Goal: Transaction & Acquisition: Purchase product/service

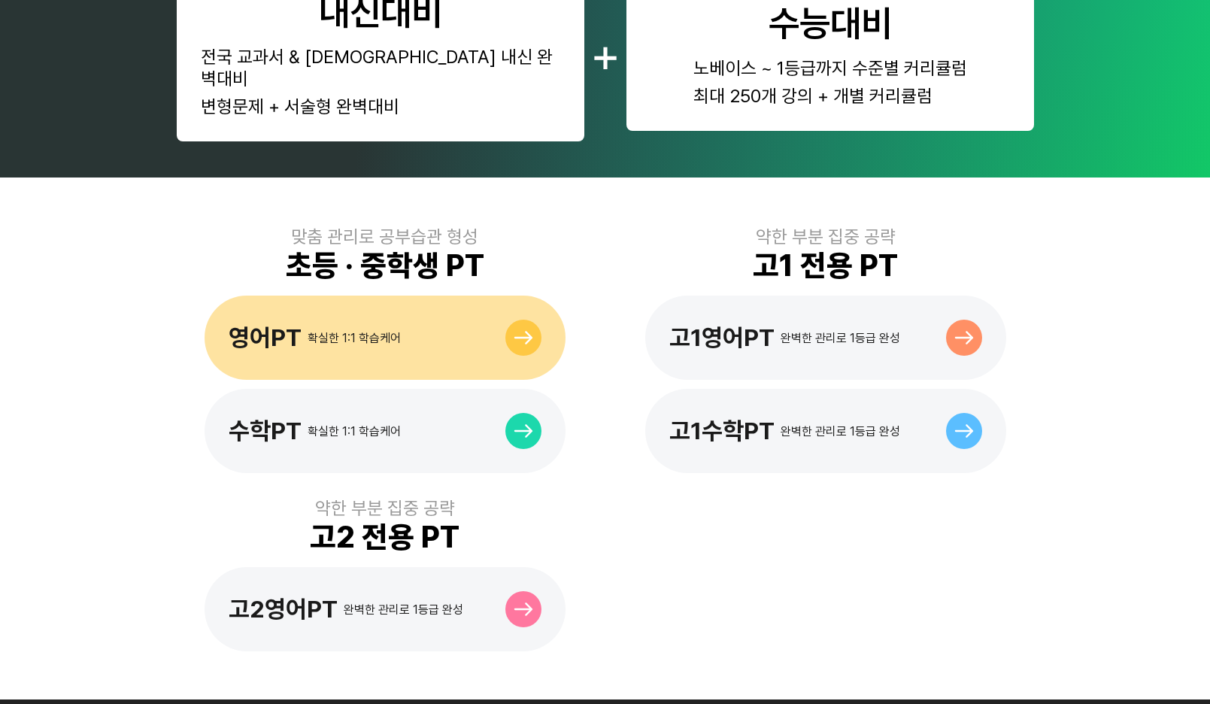
scroll to position [903, 0]
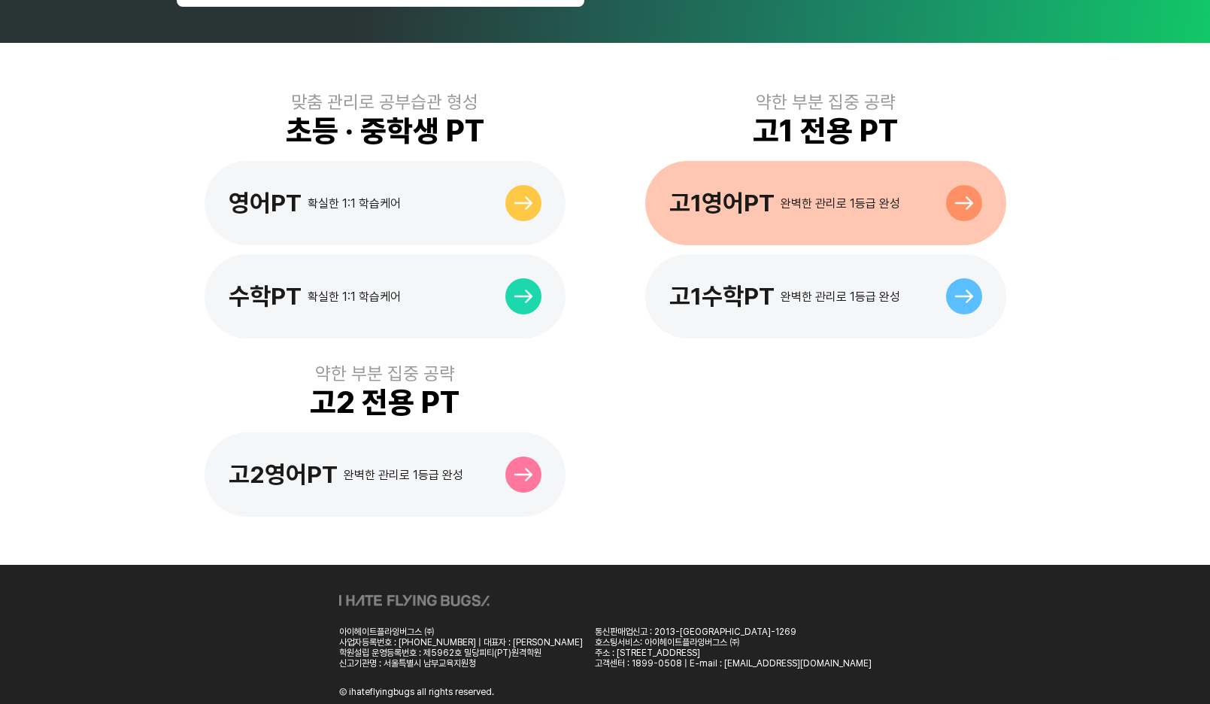
click at [964, 185] on div at bounding box center [964, 203] width 36 height 36
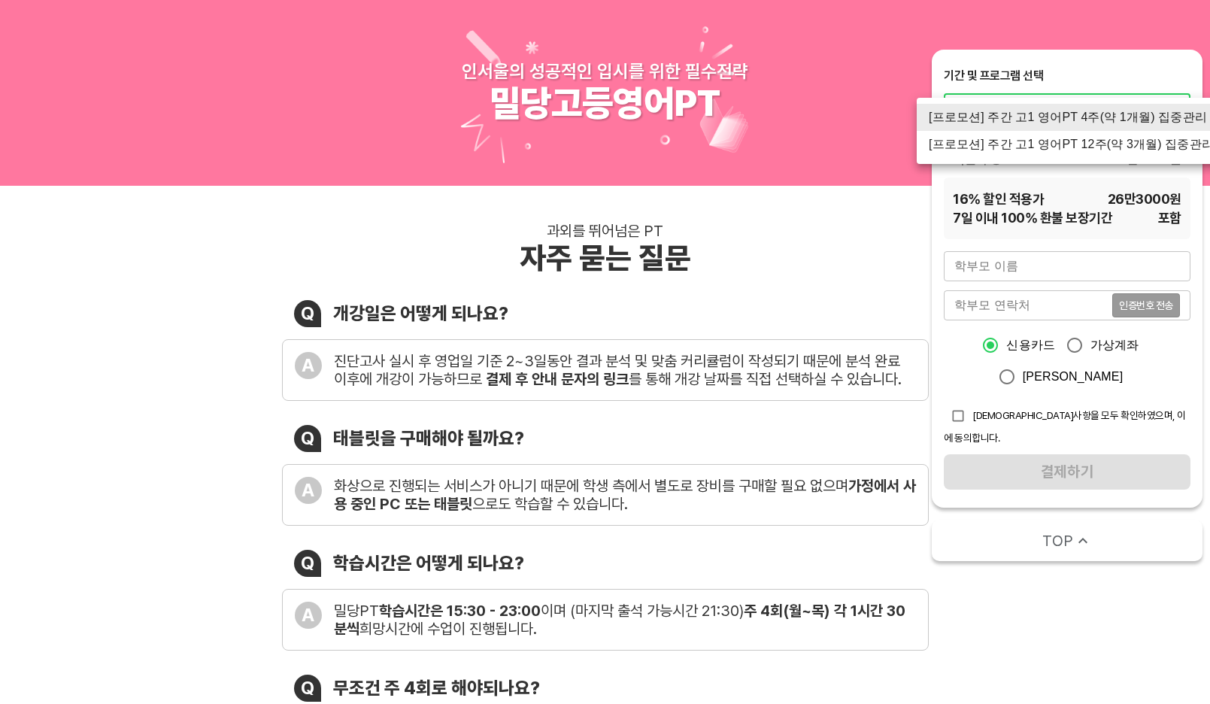
click at [1029, 141] on li "[프로모션] 주간 고1 영어PT 12주(약 3개월) 집중관리" at bounding box center [1071, 144] width 309 height 27
type input "1527"
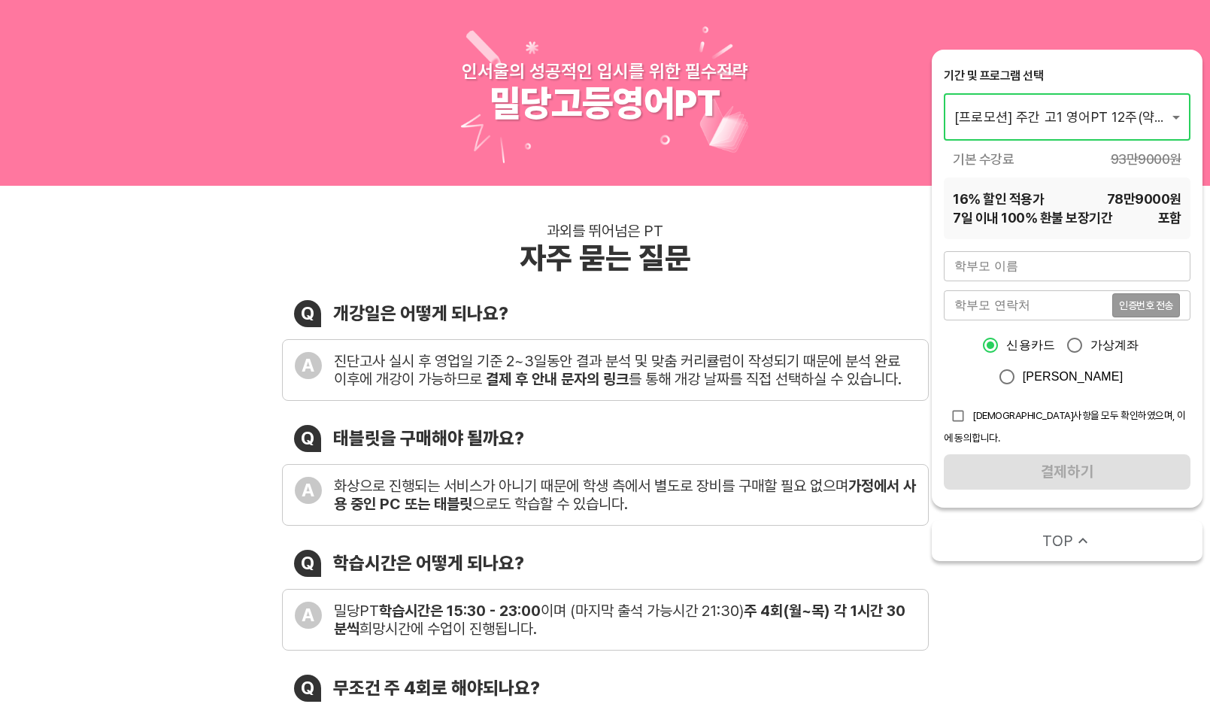
click at [987, 266] on input "text" at bounding box center [1067, 266] width 247 height 30
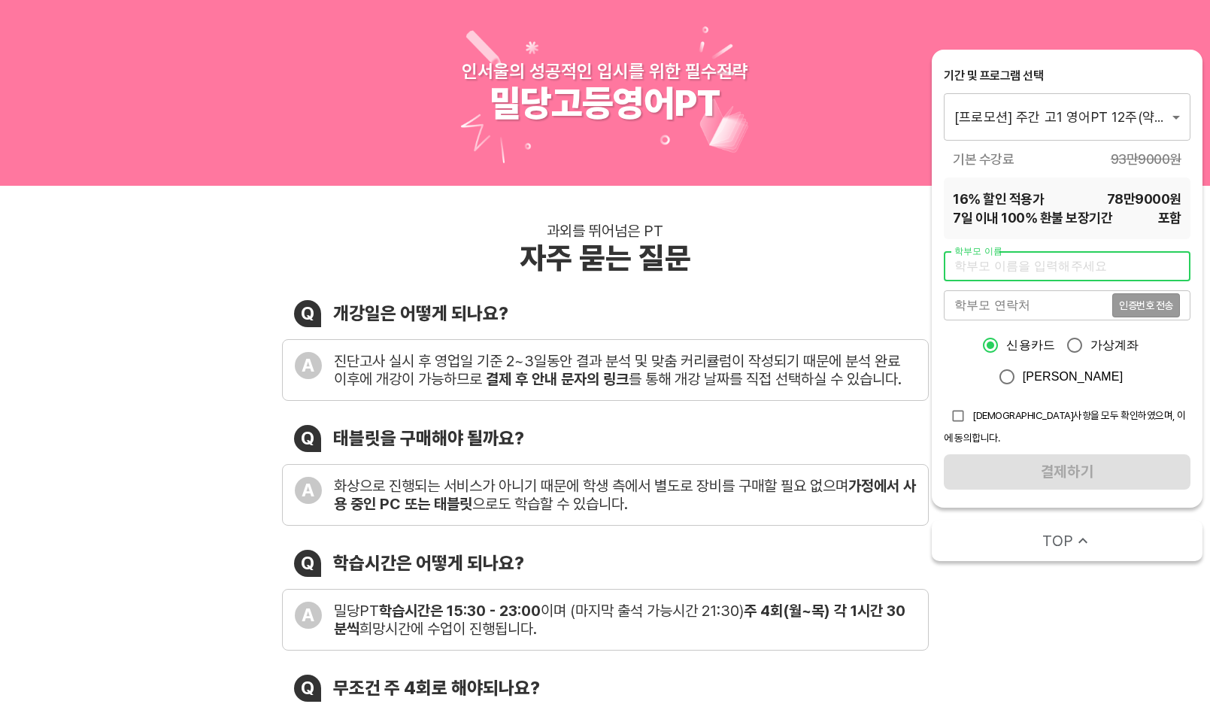
type input "[PERSON_NAME]"
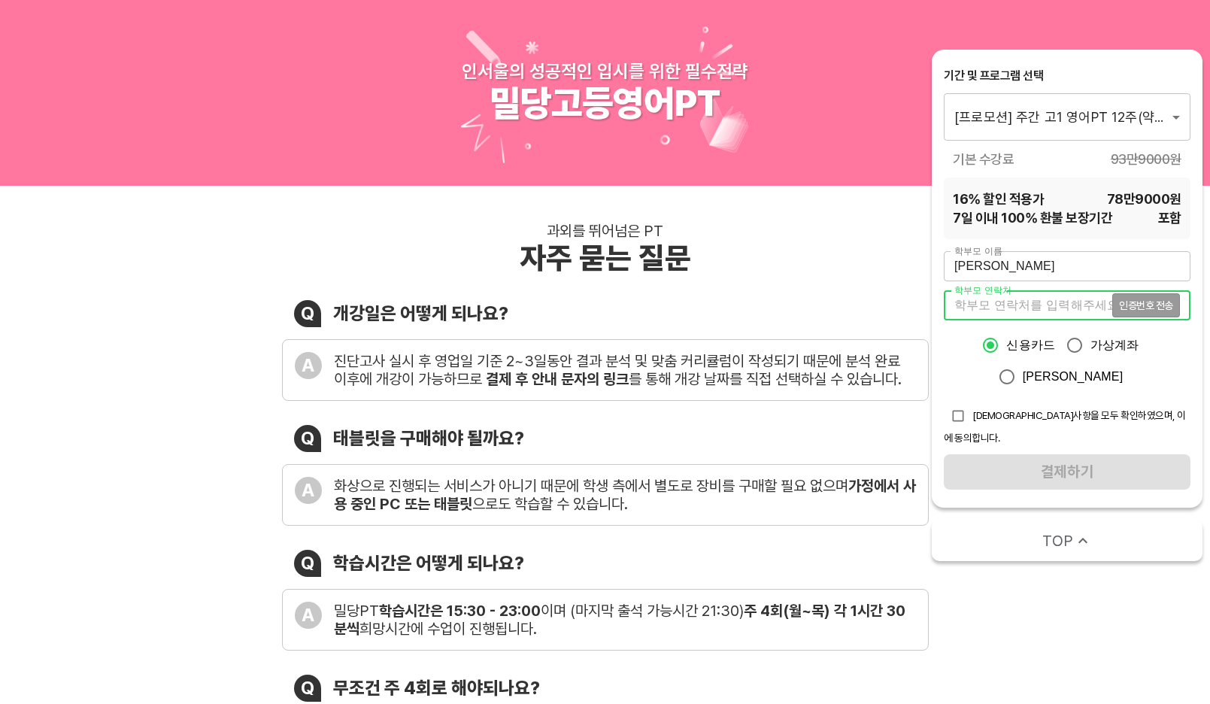
click at [961, 303] on input "tel" at bounding box center [1028, 305] width 168 height 30
type input "01050482373"
click at [985, 415] on span "유의사항을 모두 확인하였으며, 이에 동의합니다." at bounding box center [1065, 426] width 242 height 35
click at [954, 405] on input "checkbox" at bounding box center [958, 416] width 29 height 29
checkbox input "true"
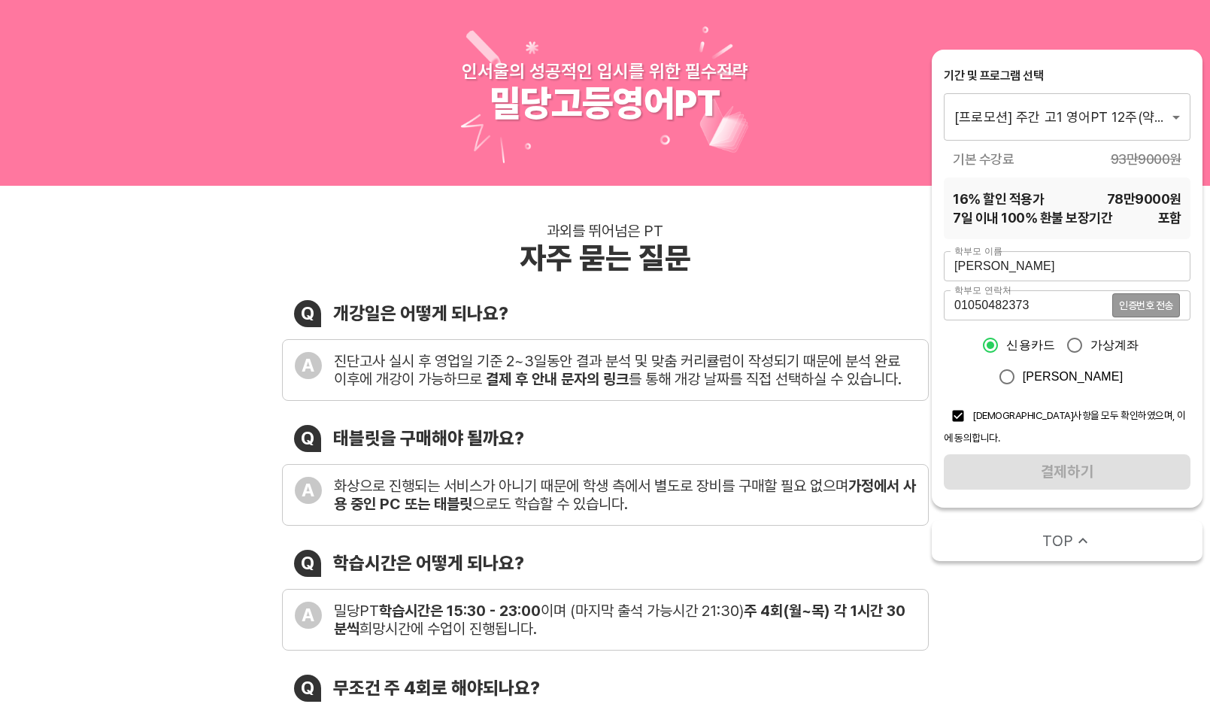
click at [1085, 469] on div "학부모 이름 홍은혜 학부모 이름 학부모 연락처 01050482373 인증번호 전송 학부모 연락처 신용카드 가상계좌 카카오페이 유의사항을 모두 …" at bounding box center [1067, 370] width 247 height 238
click at [1146, 302] on span "인증번호 전송" at bounding box center [1146, 305] width 54 height 11
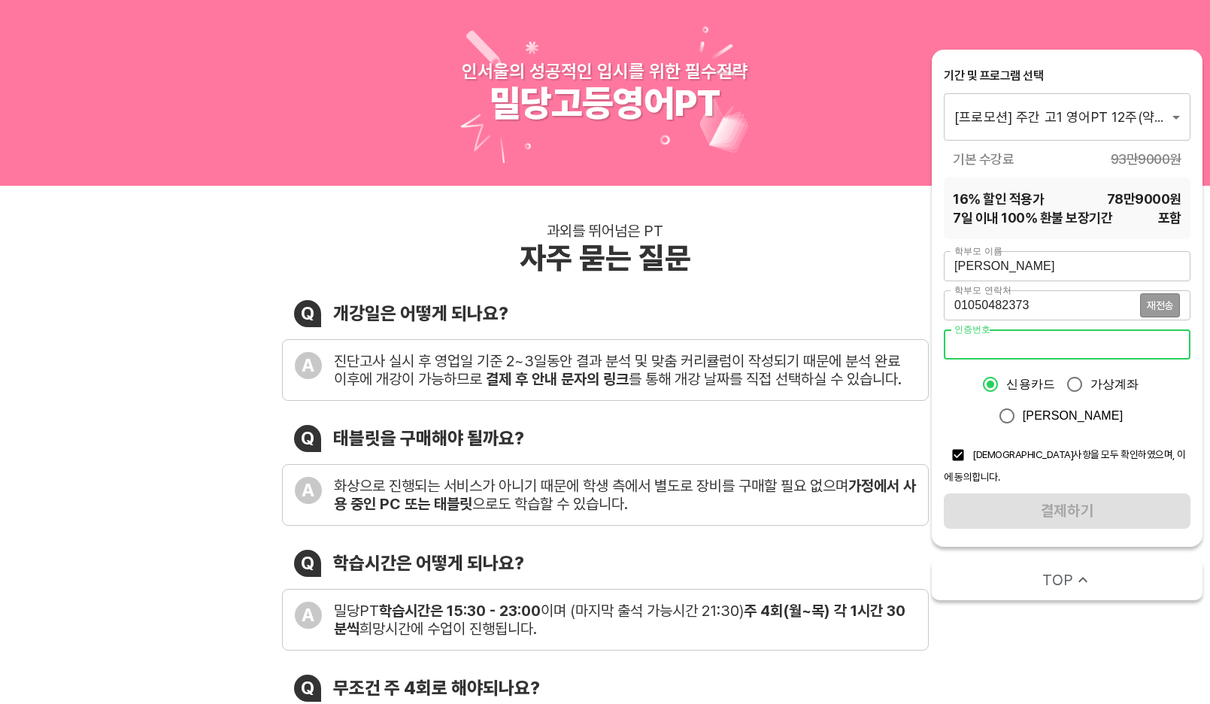
click at [997, 346] on input "number" at bounding box center [1067, 344] width 247 height 30
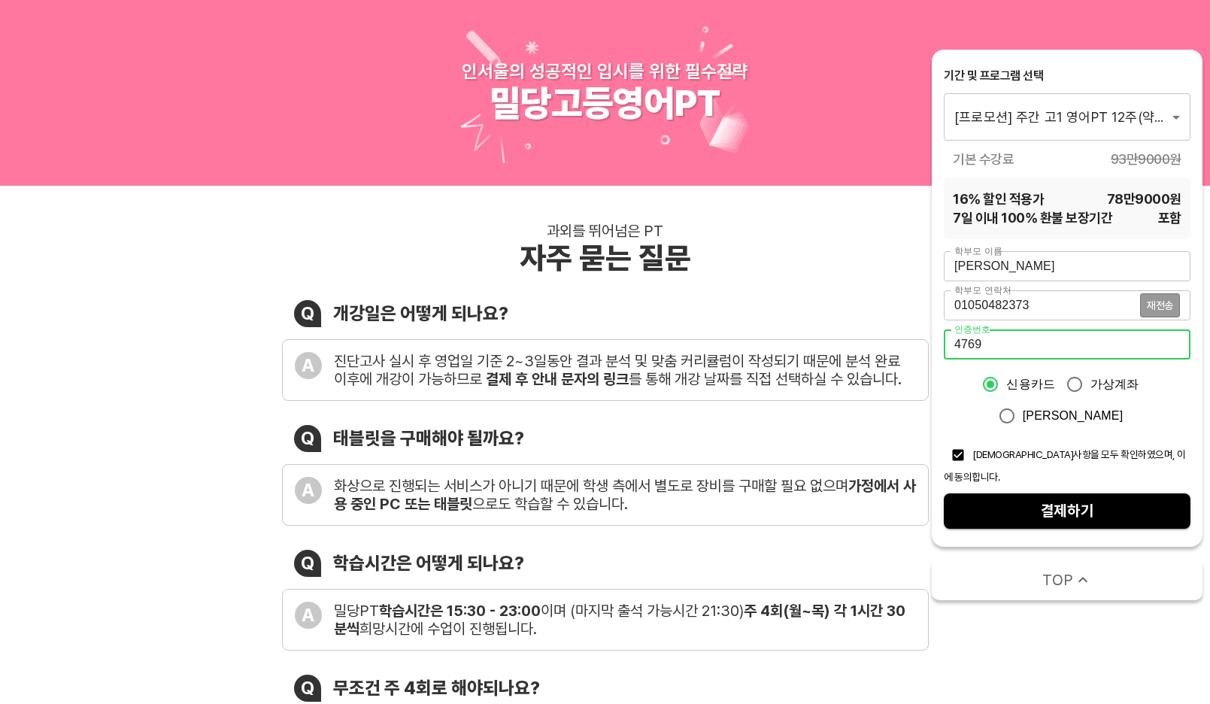
type input "4769"
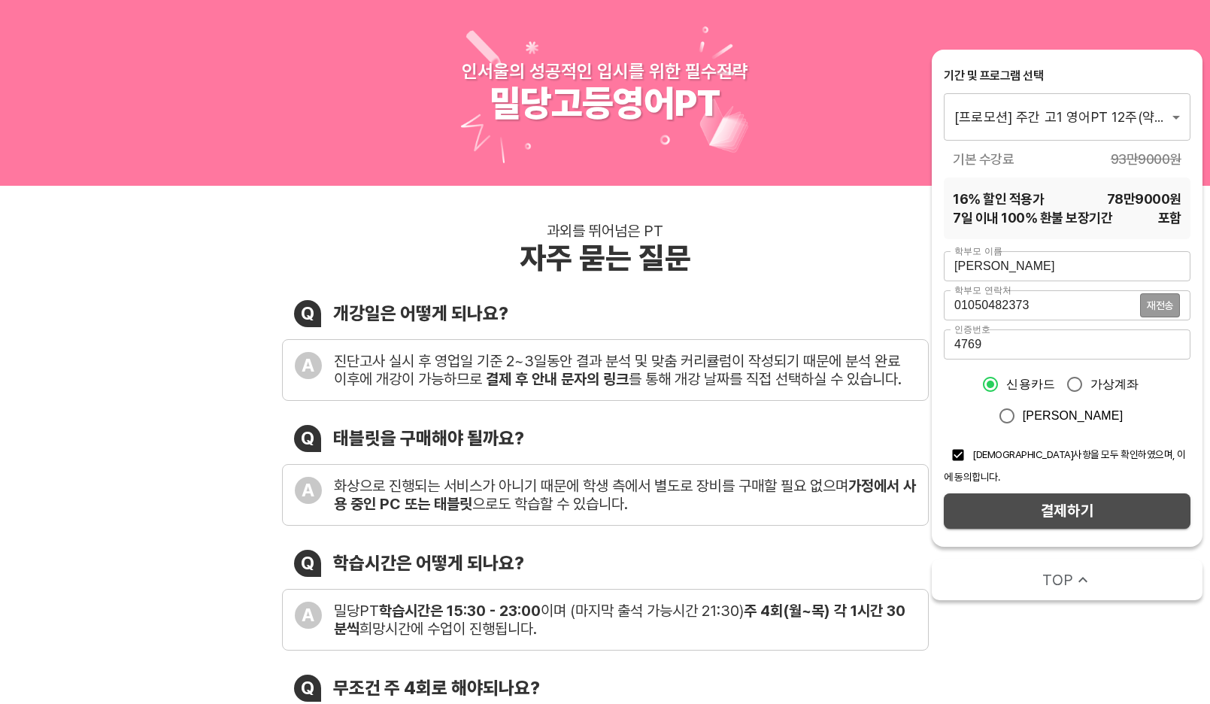
click at [1035, 506] on span "결제하기" at bounding box center [1067, 511] width 223 height 26
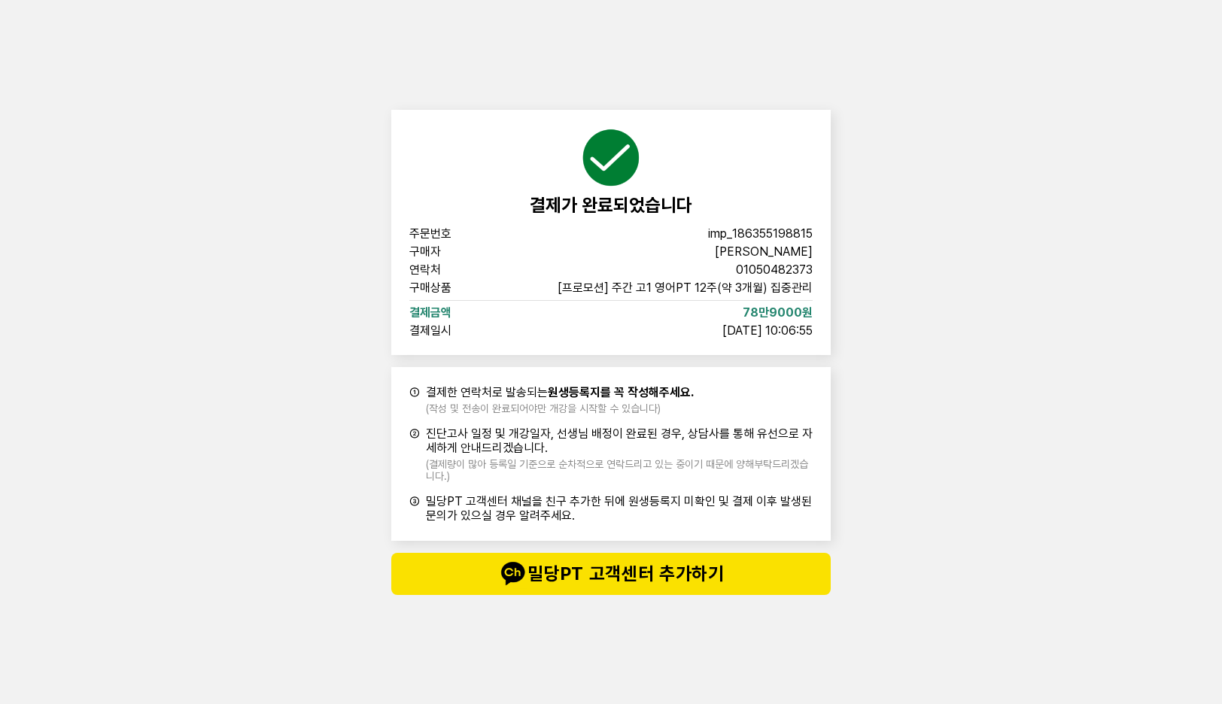
click at [700, 576] on span "밀당PT 고객센터 추가하기" at bounding box center [610, 574] width 379 height 30
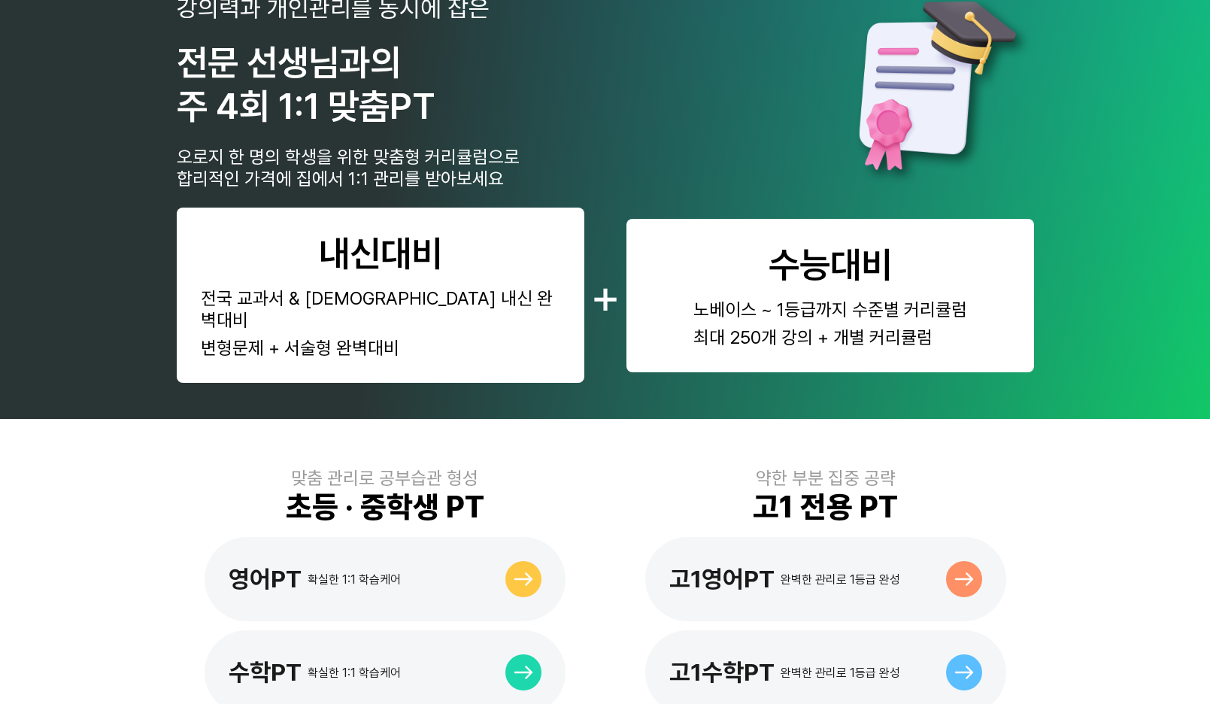
scroll to position [827, 0]
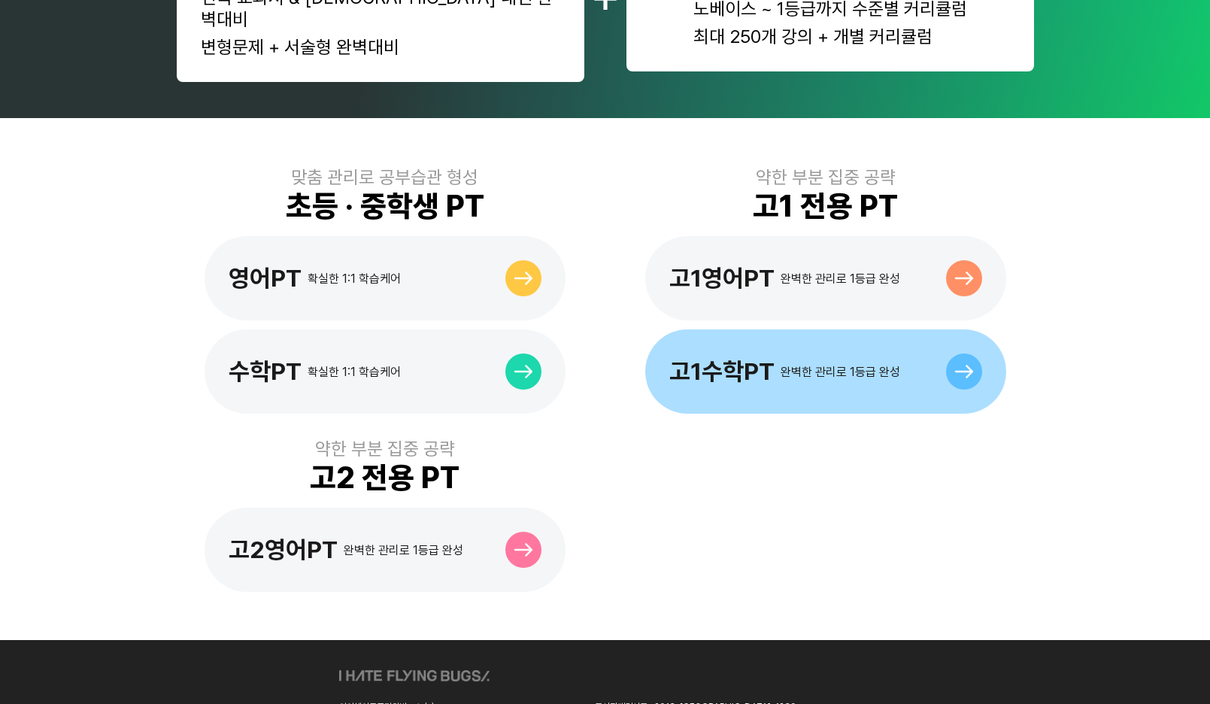
click at [964, 365] on icon at bounding box center [964, 372] width 20 height 14
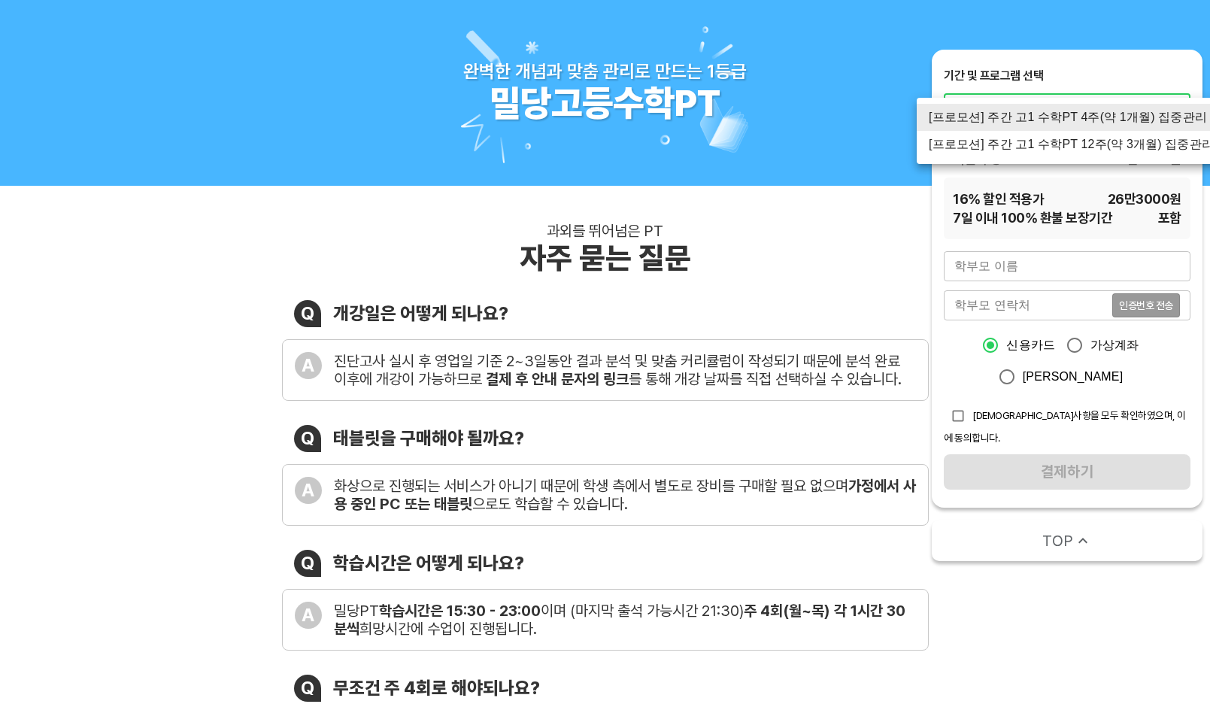
click at [1013, 147] on li "[프로모션] 주간 고1 수학PT 12주(약 3개월) 집중관리" at bounding box center [1071, 144] width 309 height 27
type input "1525"
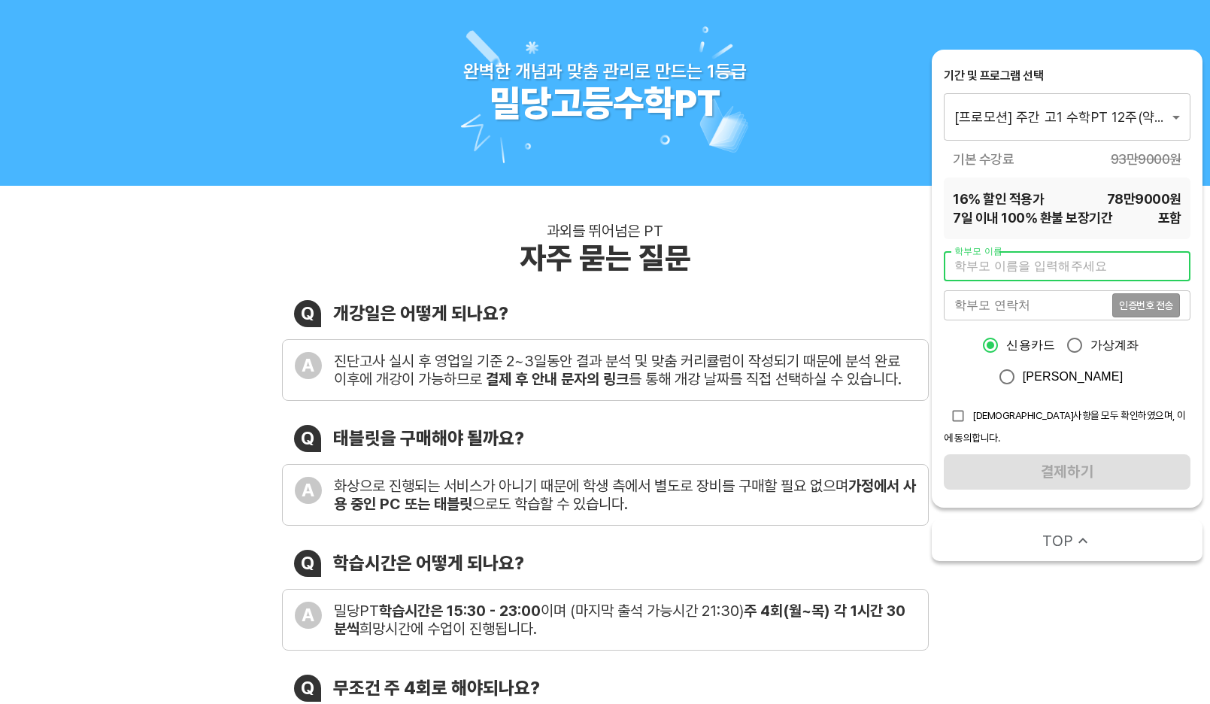
click at [978, 267] on input "text" at bounding box center [1067, 266] width 247 height 30
type input "[PERSON_NAME]"
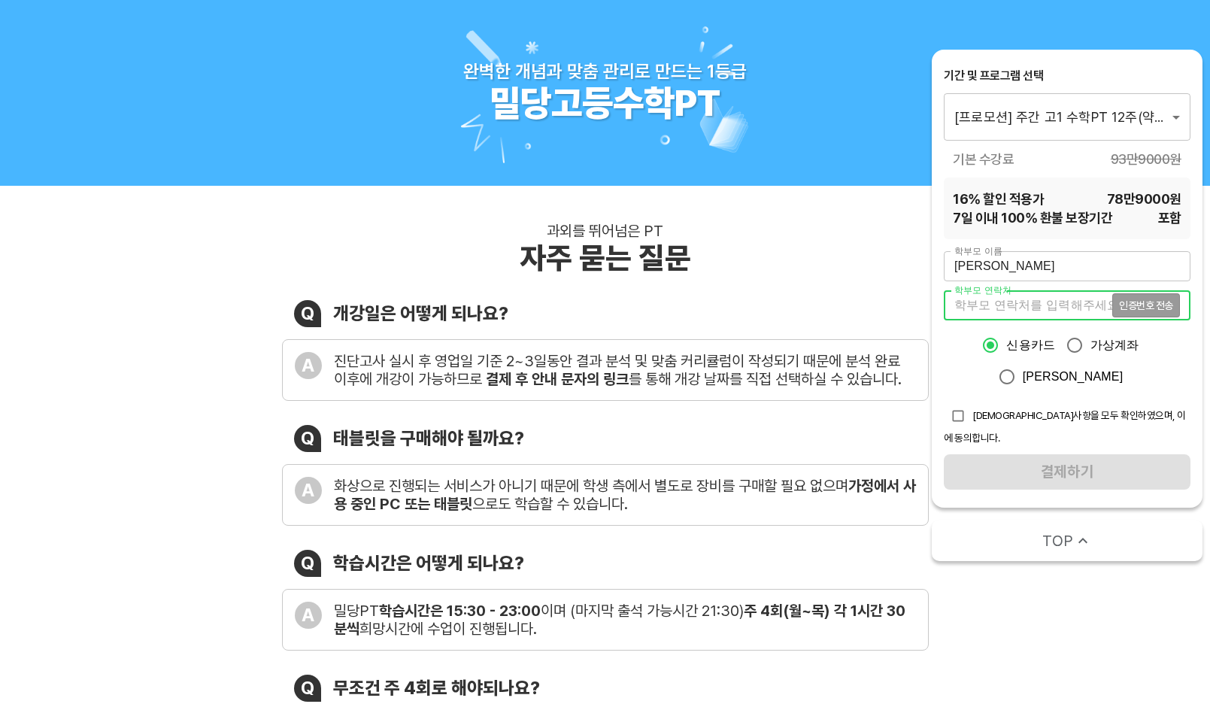
click at [997, 305] on input "tel" at bounding box center [1028, 305] width 168 height 30
drag, startPoint x: 990, startPoint y: 305, endPoint x: 896, endPoint y: 292, distance: 94.9
type input "01050482373"
click at [995, 414] on span "[DEMOGRAPHIC_DATA]사항을 모두 확인하였으며, 이에 동의합니다." at bounding box center [1065, 426] width 242 height 35
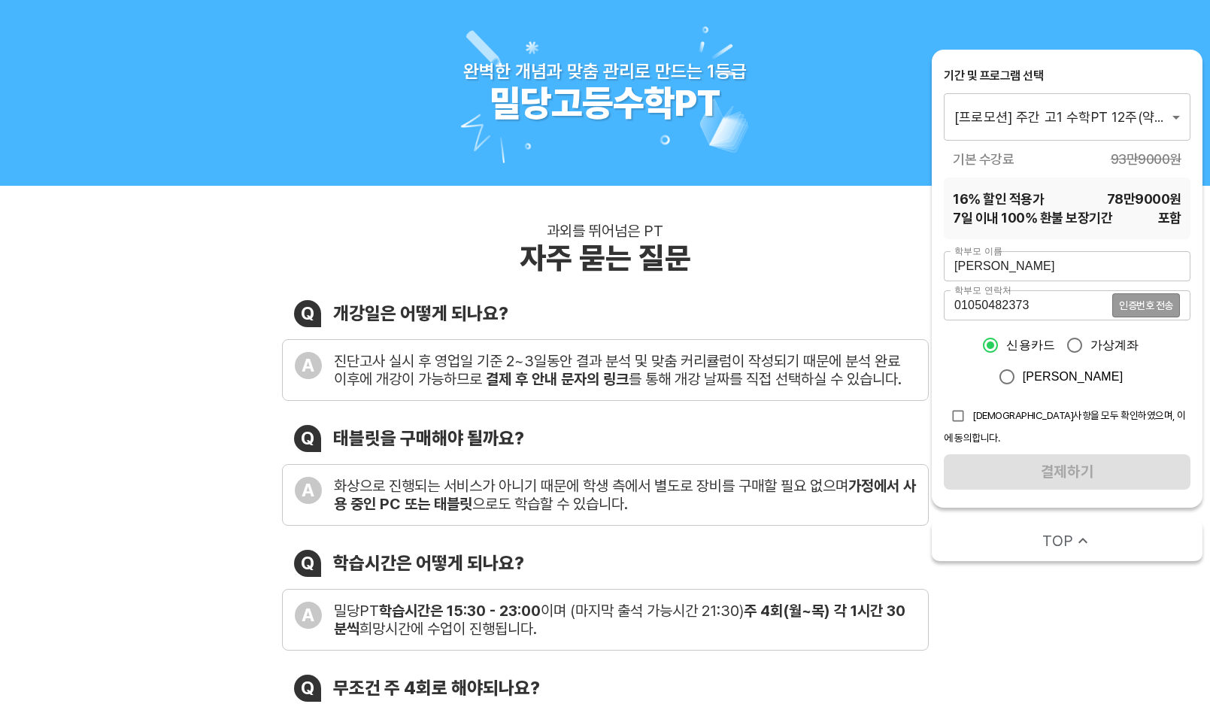
click at [964, 415] on input "checkbox" at bounding box center [958, 416] width 29 height 29
checkbox input "true"
click at [1149, 300] on span "인증번호 전송" at bounding box center [1146, 305] width 54 height 11
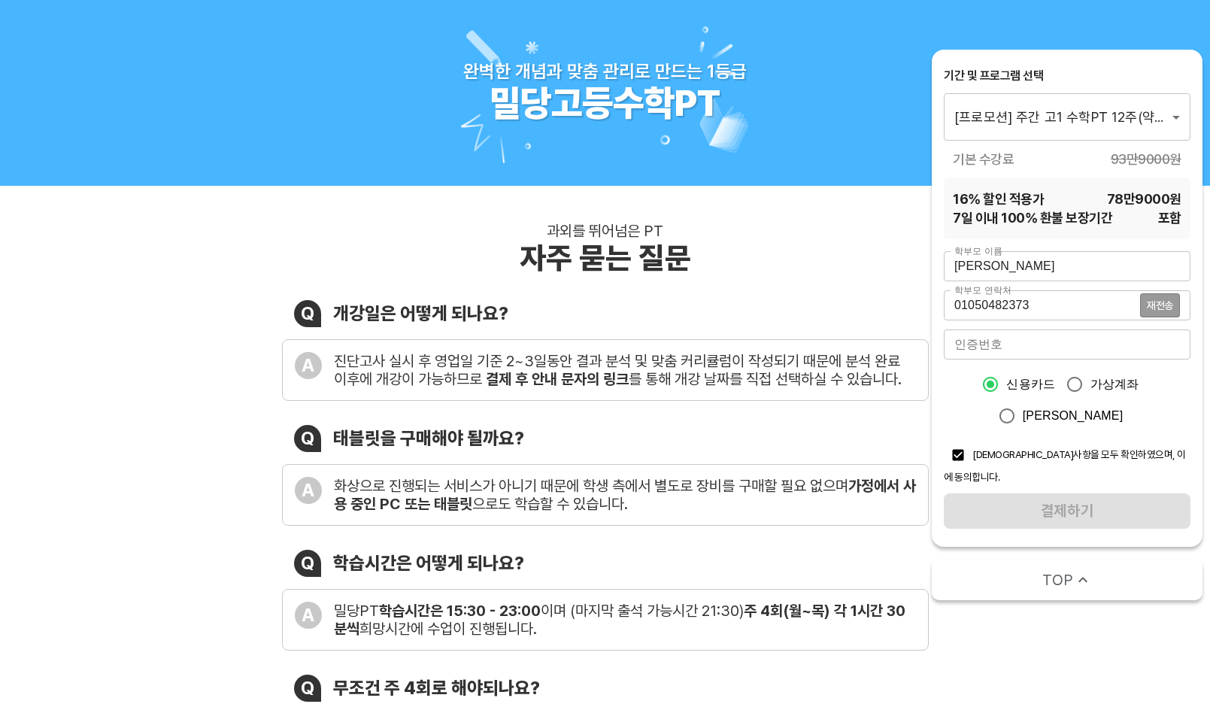
click at [975, 341] on input "number" at bounding box center [1067, 344] width 247 height 30
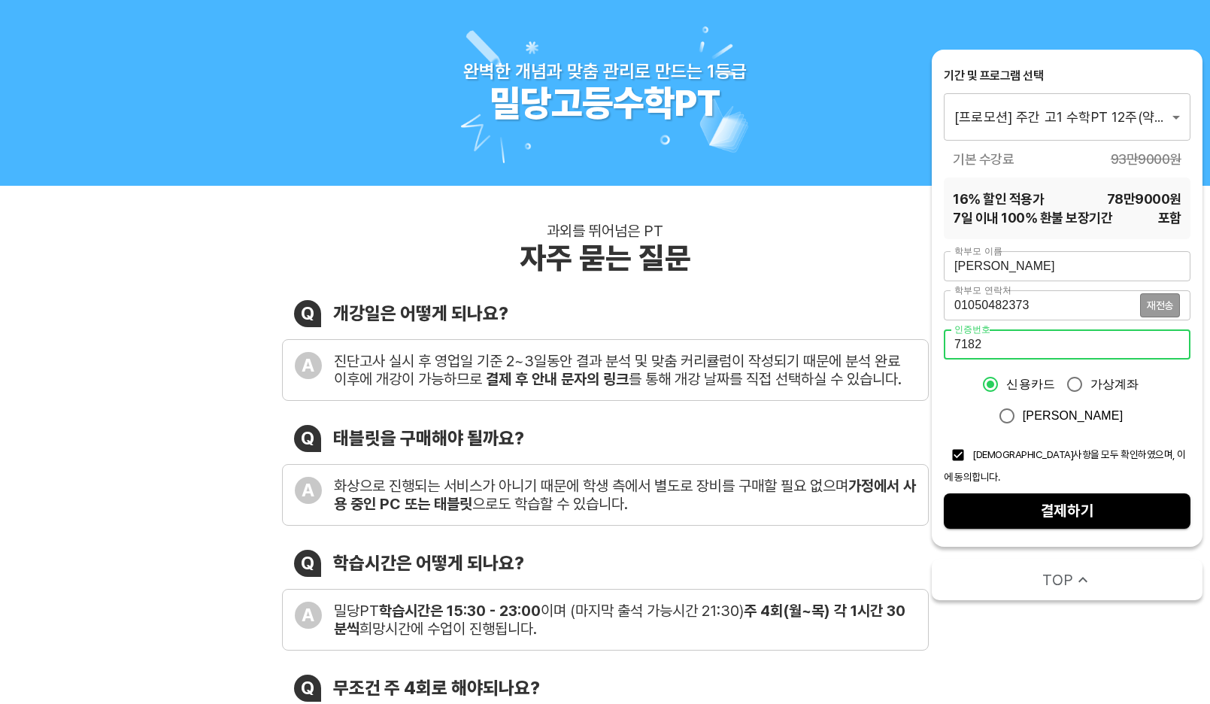
type input "7182"
click at [1068, 499] on span "결제하기" at bounding box center [1067, 511] width 223 height 26
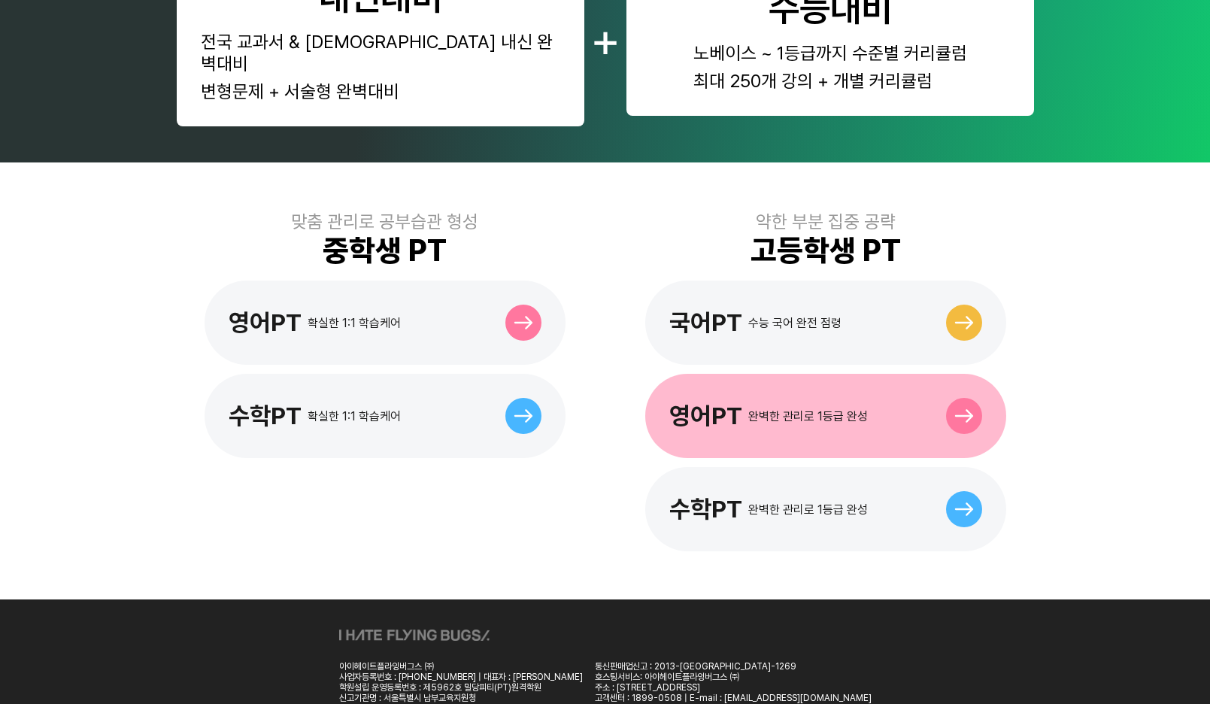
scroll to position [301, 0]
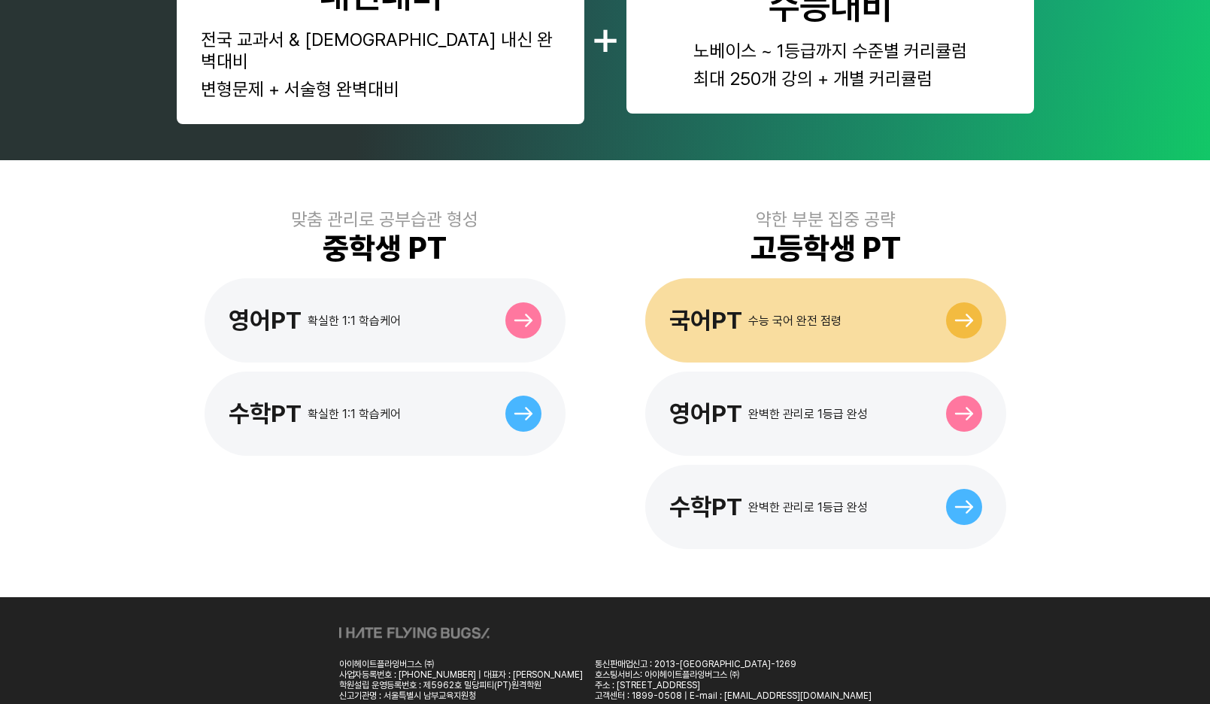
click at [957, 314] on icon at bounding box center [964, 321] width 20 height 14
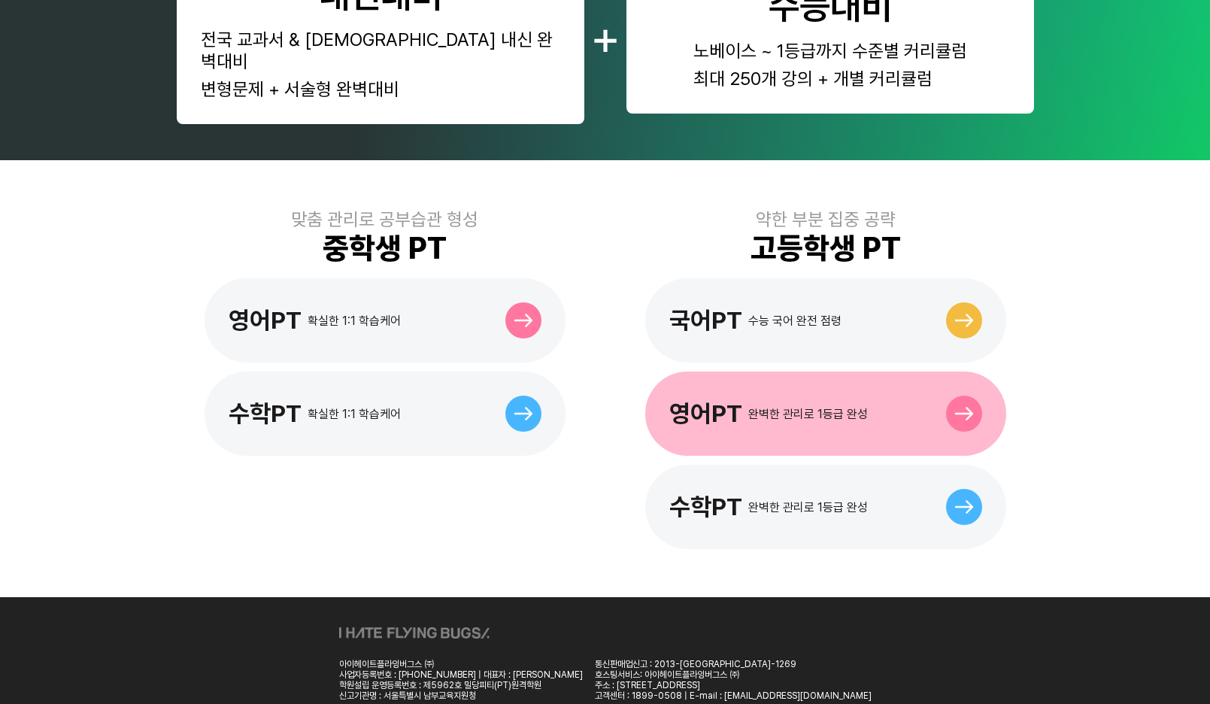
click at [804, 407] on div "완벽한 관리로 1등급 완성" at bounding box center [808, 414] width 120 height 14
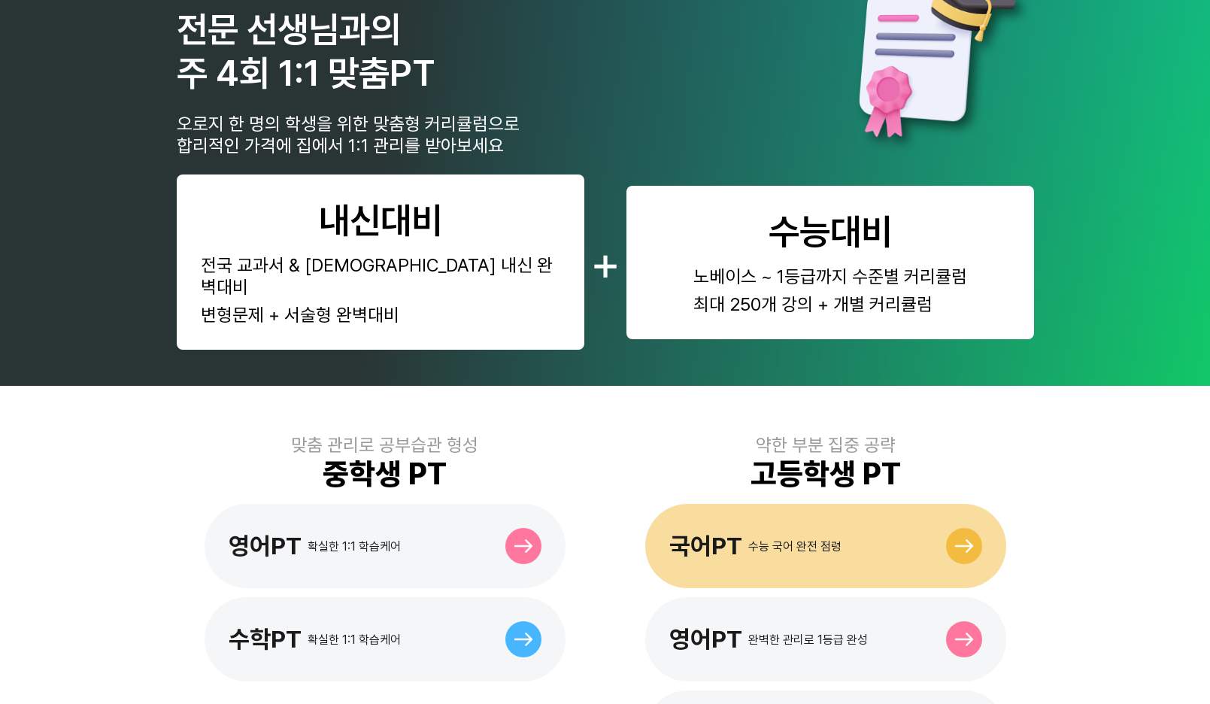
scroll to position [226, 0]
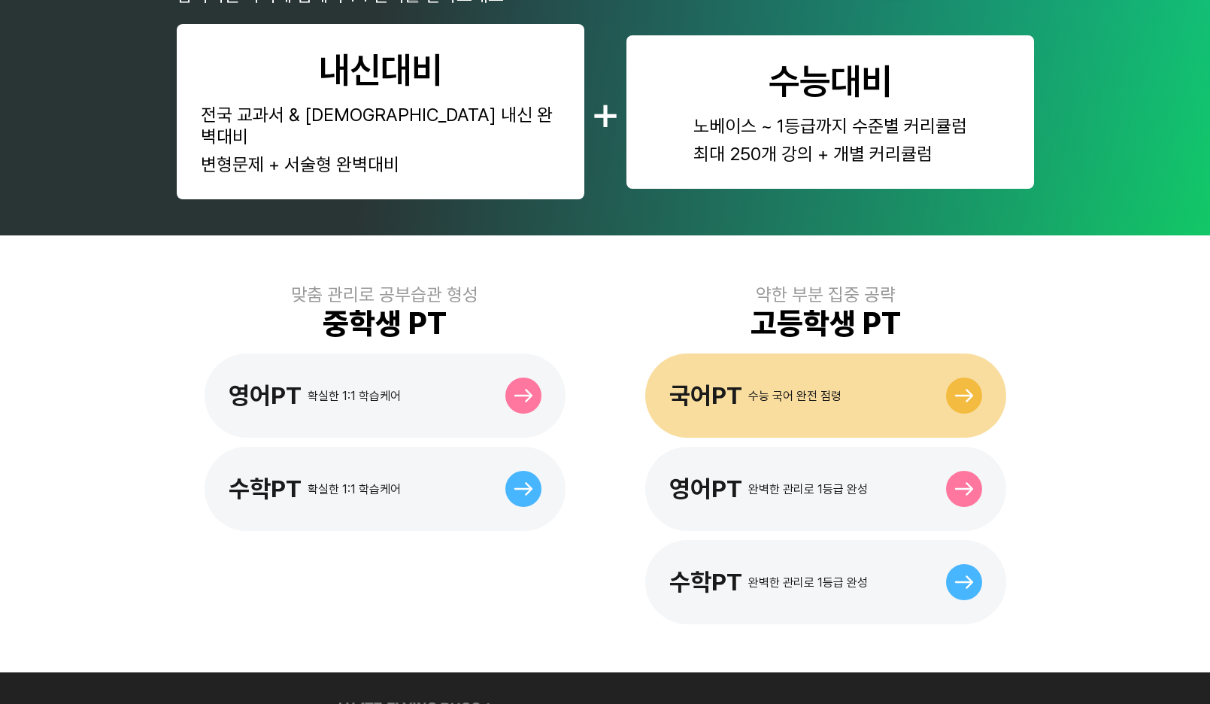
click at [839, 384] on div "국어PT 수능 국어 완전 점령" at bounding box center [755, 395] width 172 height 29
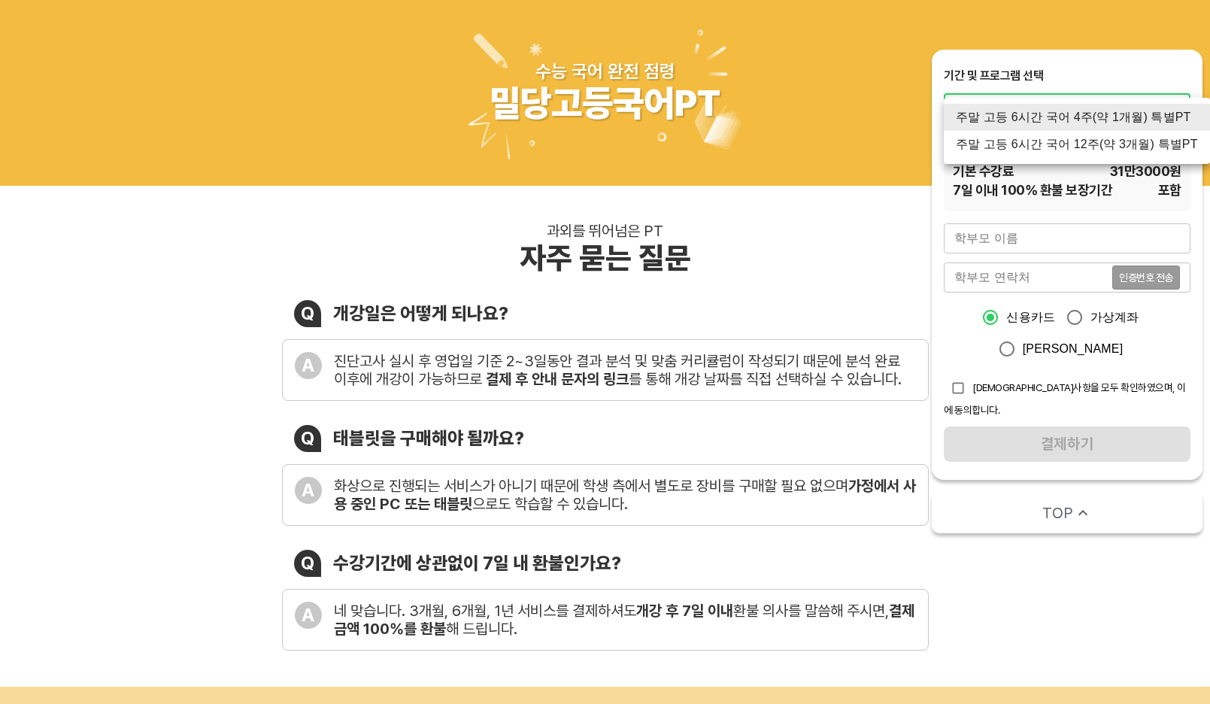
click at [1047, 143] on li "주말 고등 6시간 국어 12주(약 3개월) 특별PT" at bounding box center [1077, 144] width 266 height 27
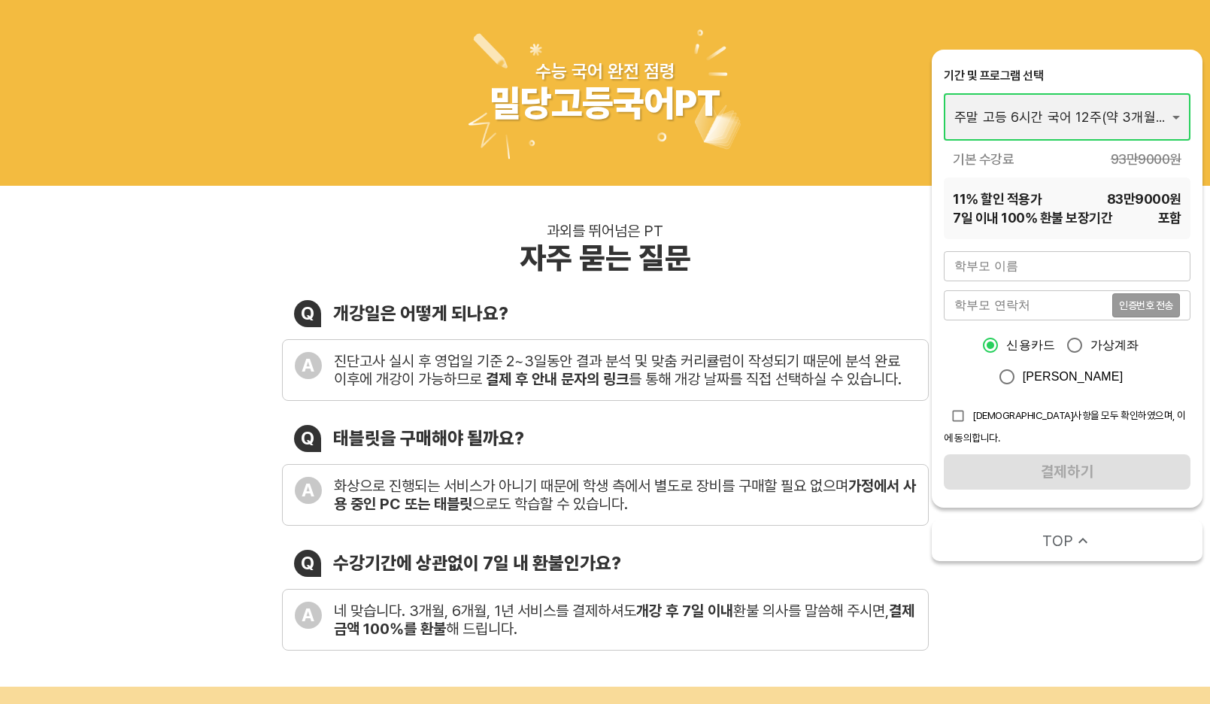
type input "1671"
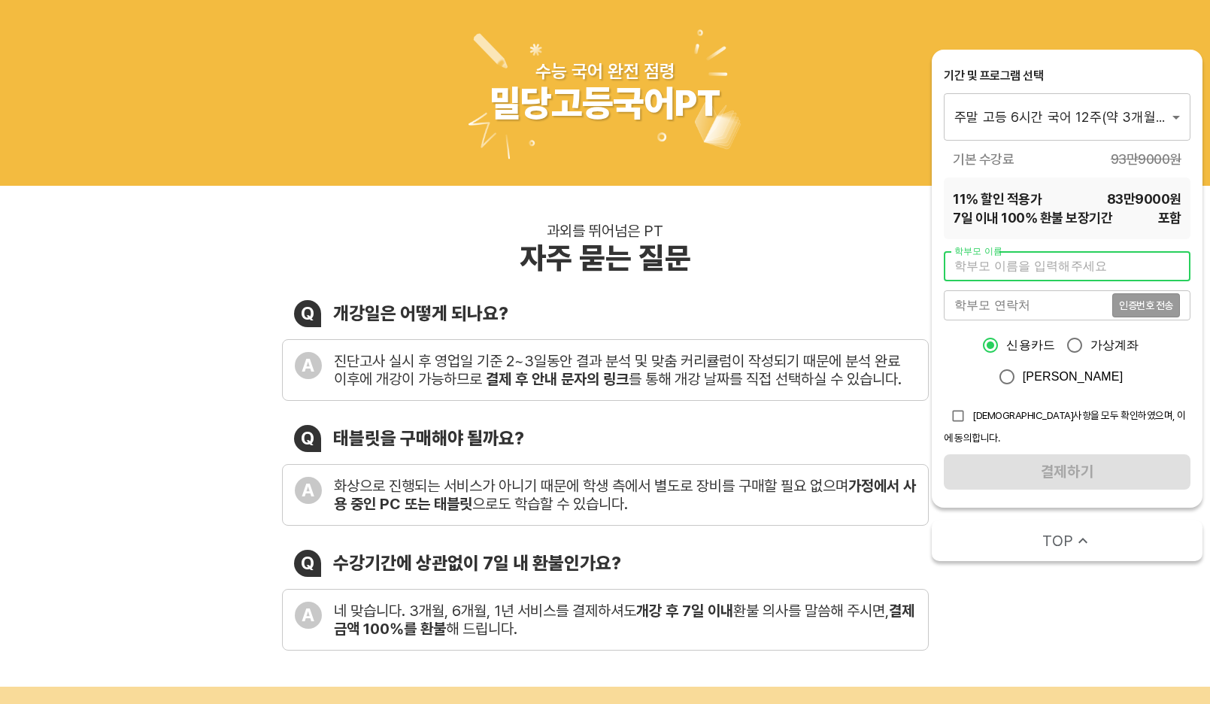
click at [1009, 269] on input "text" at bounding box center [1067, 266] width 247 height 30
type input "[PERSON_NAME]"
click at [1012, 316] on input "tel" at bounding box center [1028, 305] width 168 height 30
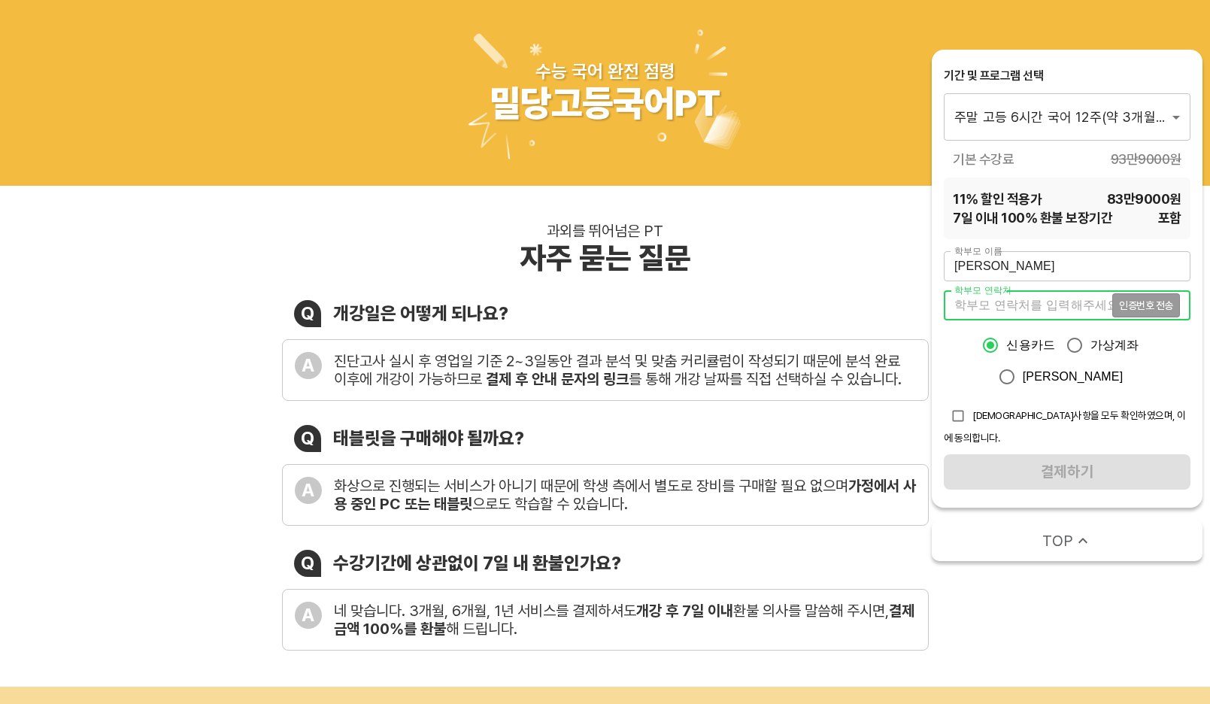
type input "01050482373"
click at [1161, 308] on span "인증번호 전송" at bounding box center [1146, 305] width 54 height 11
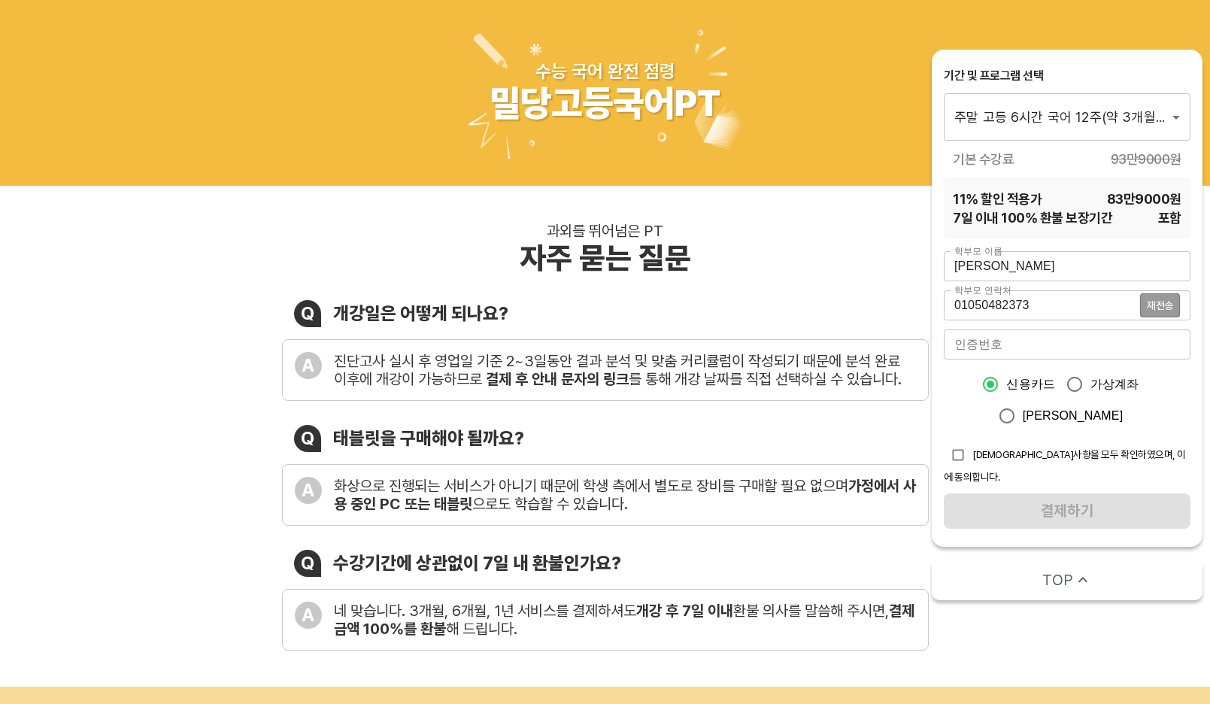
click at [983, 359] on input "number" at bounding box center [1067, 344] width 247 height 30
type input "7325"
click at [969, 459] on input "checkbox" at bounding box center [958, 455] width 29 height 29
checkbox input "true"
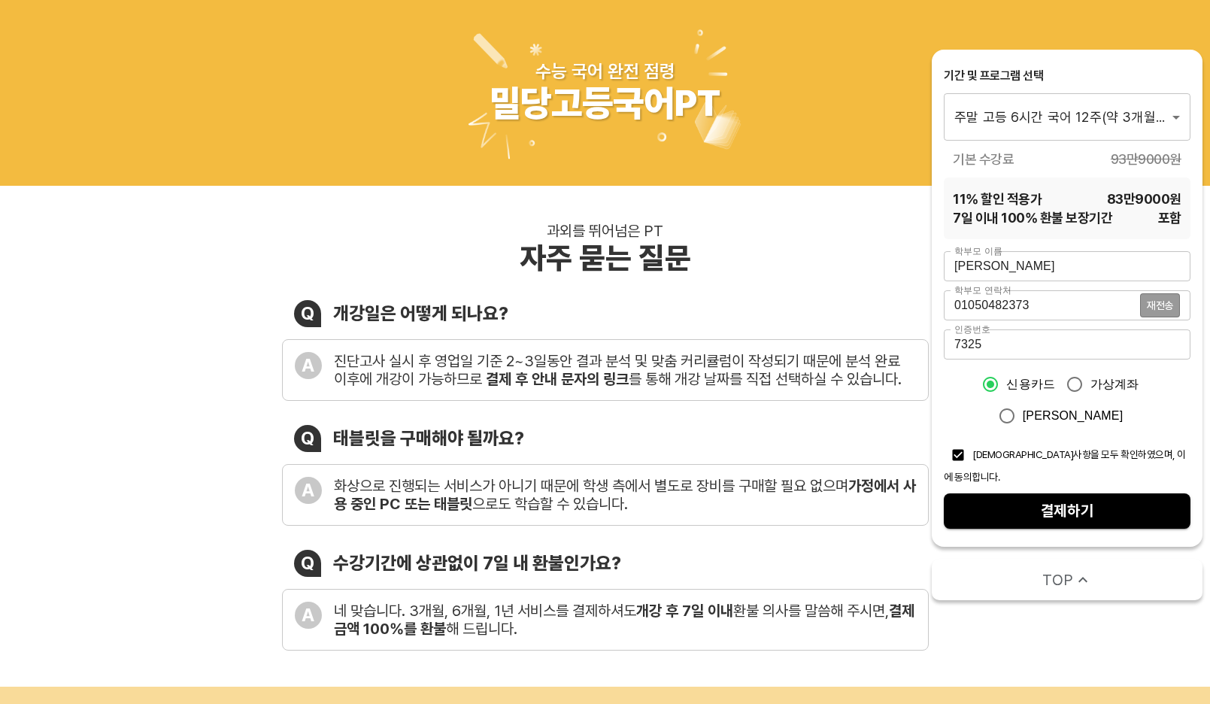
click at [1003, 505] on span "결제하기" at bounding box center [1067, 511] width 223 height 26
